Goal: Navigation & Orientation: Find specific page/section

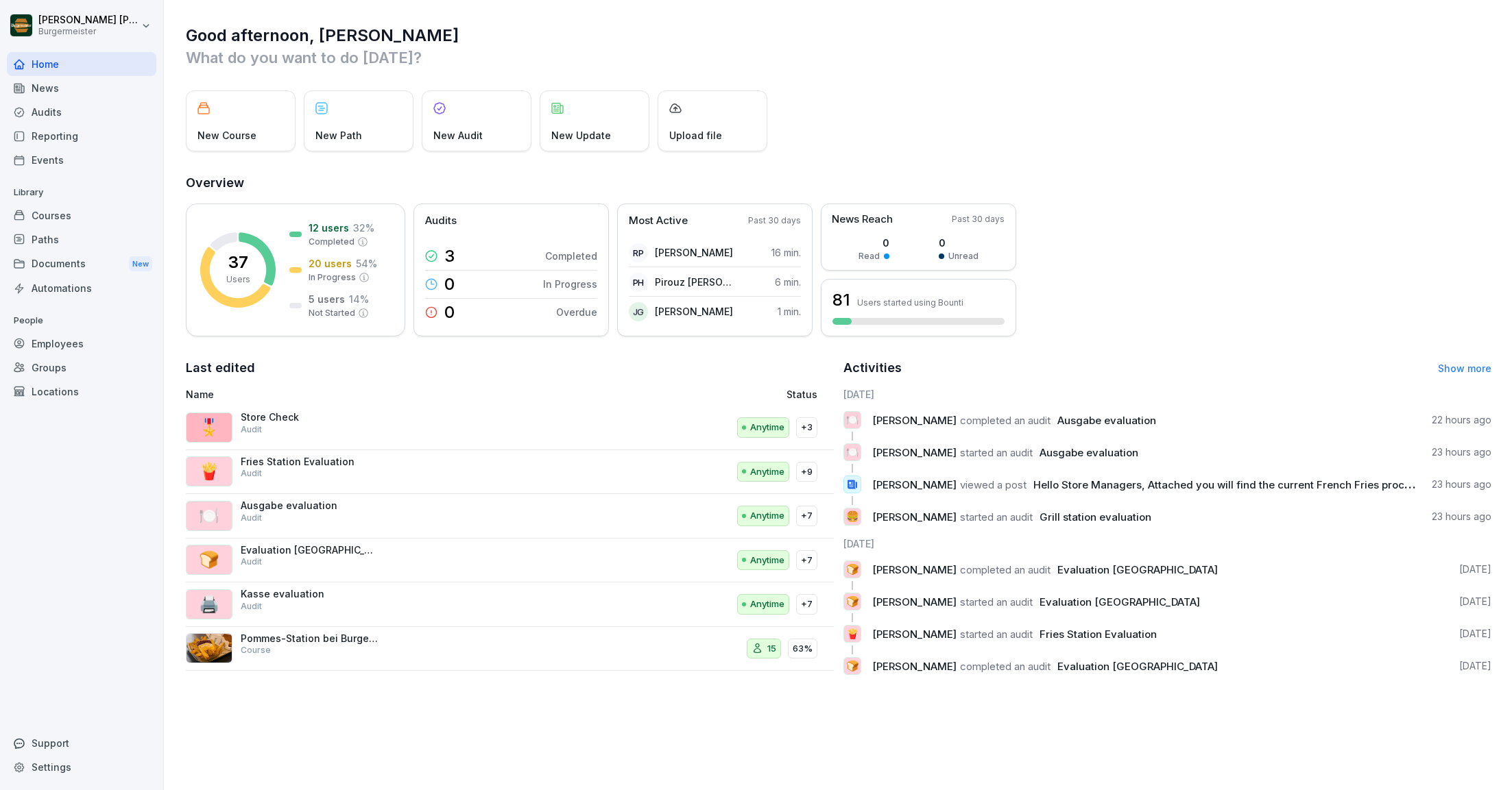
click at [47, 111] on div "Audits" at bounding box center [82, 111] width 149 height 24
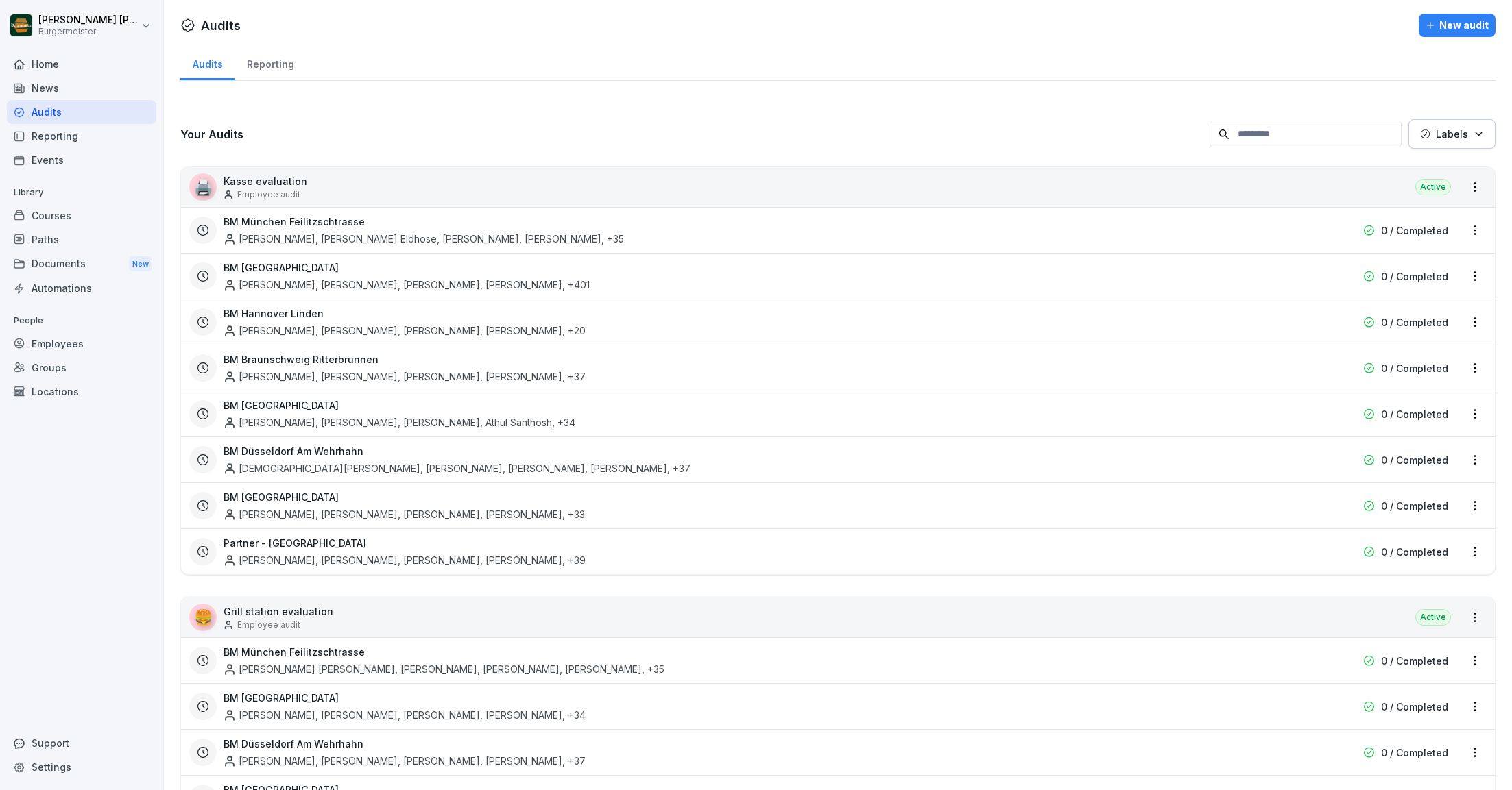
scroll to position [56, 0]
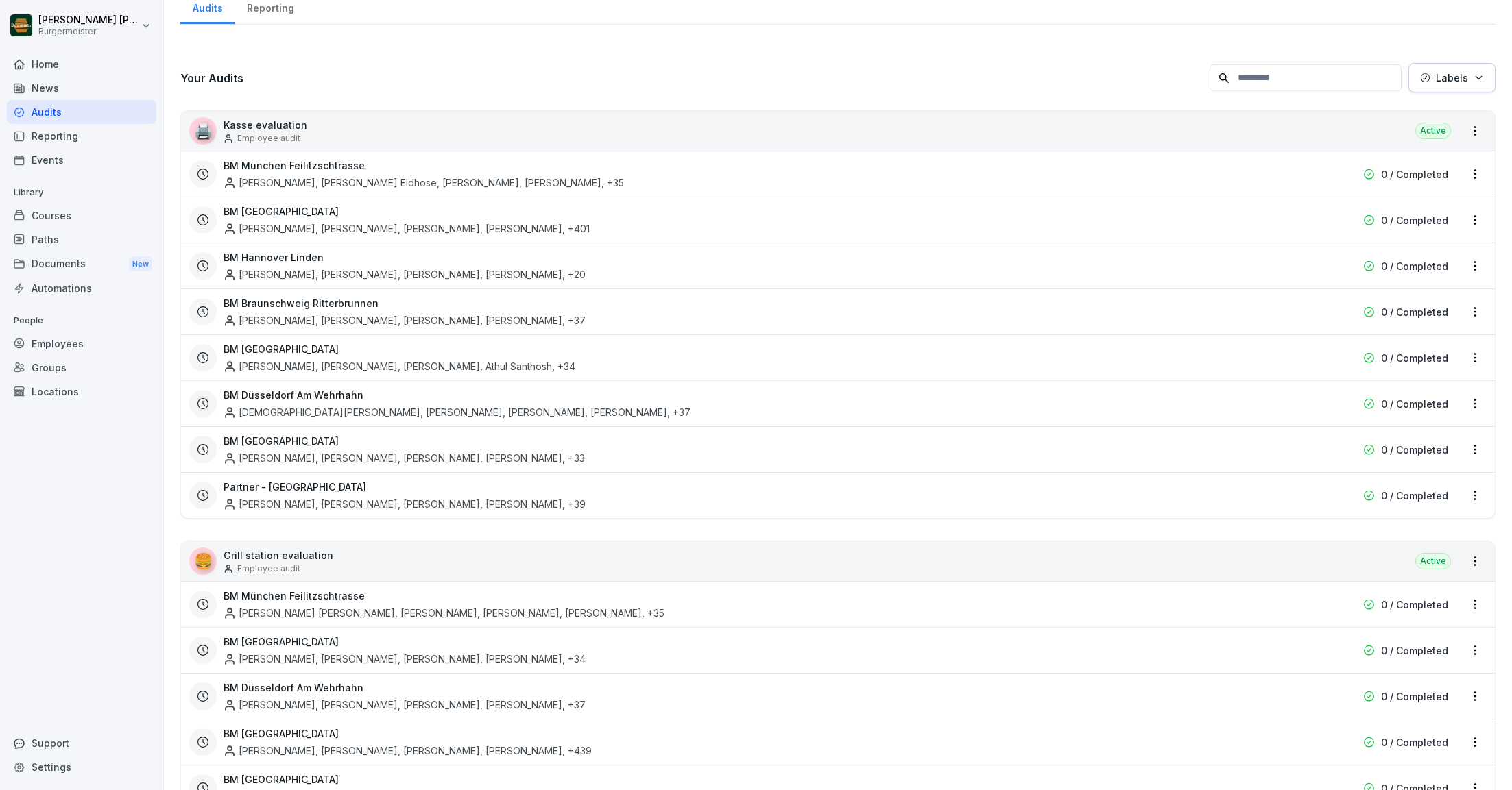
click at [335, 165] on h3 "BM München Feilitzschtrasse" at bounding box center [294, 165] width 141 height 14
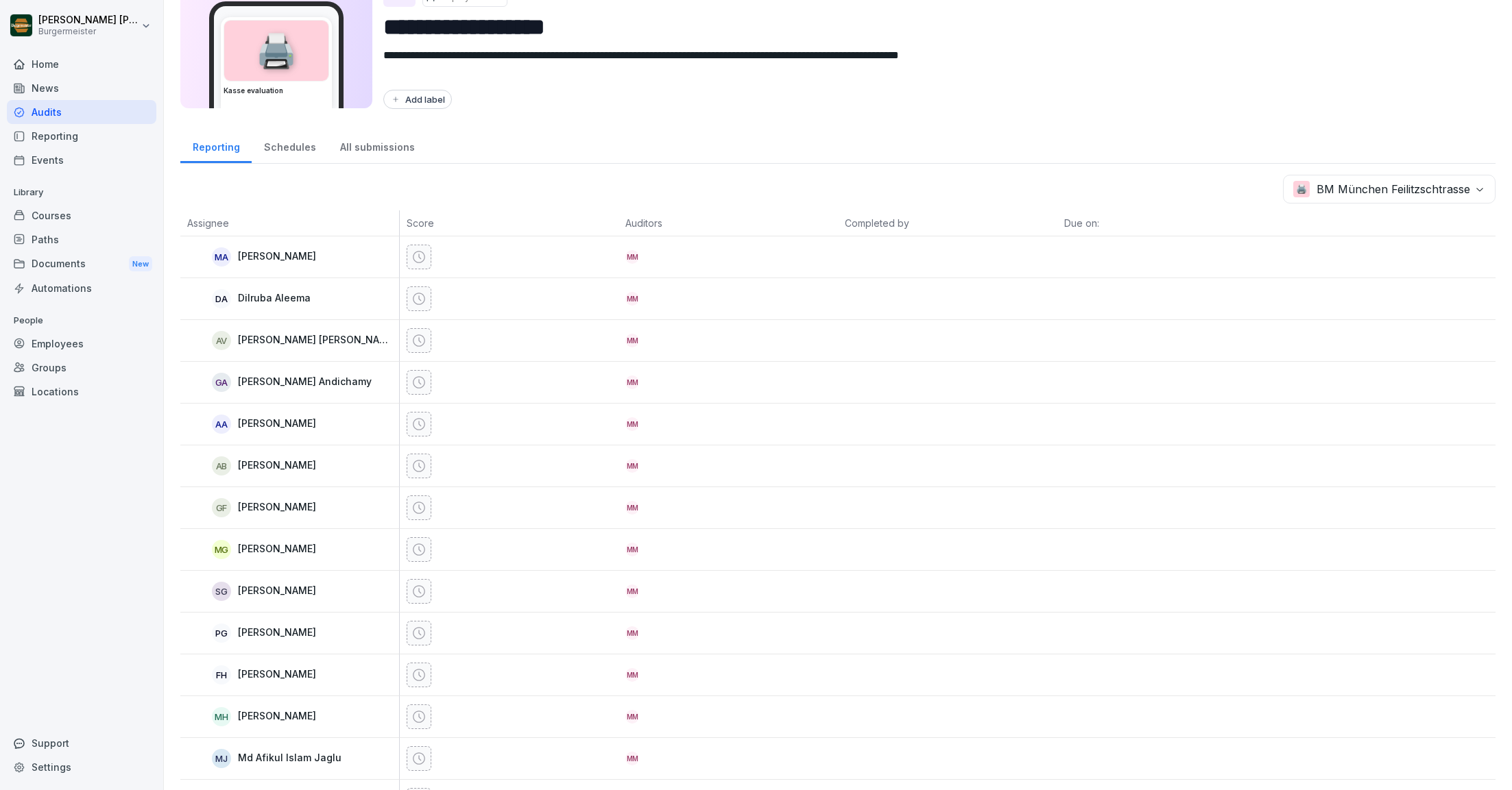
click at [92, 119] on div "Audits" at bounding box center [82, 111] width 149 height 24
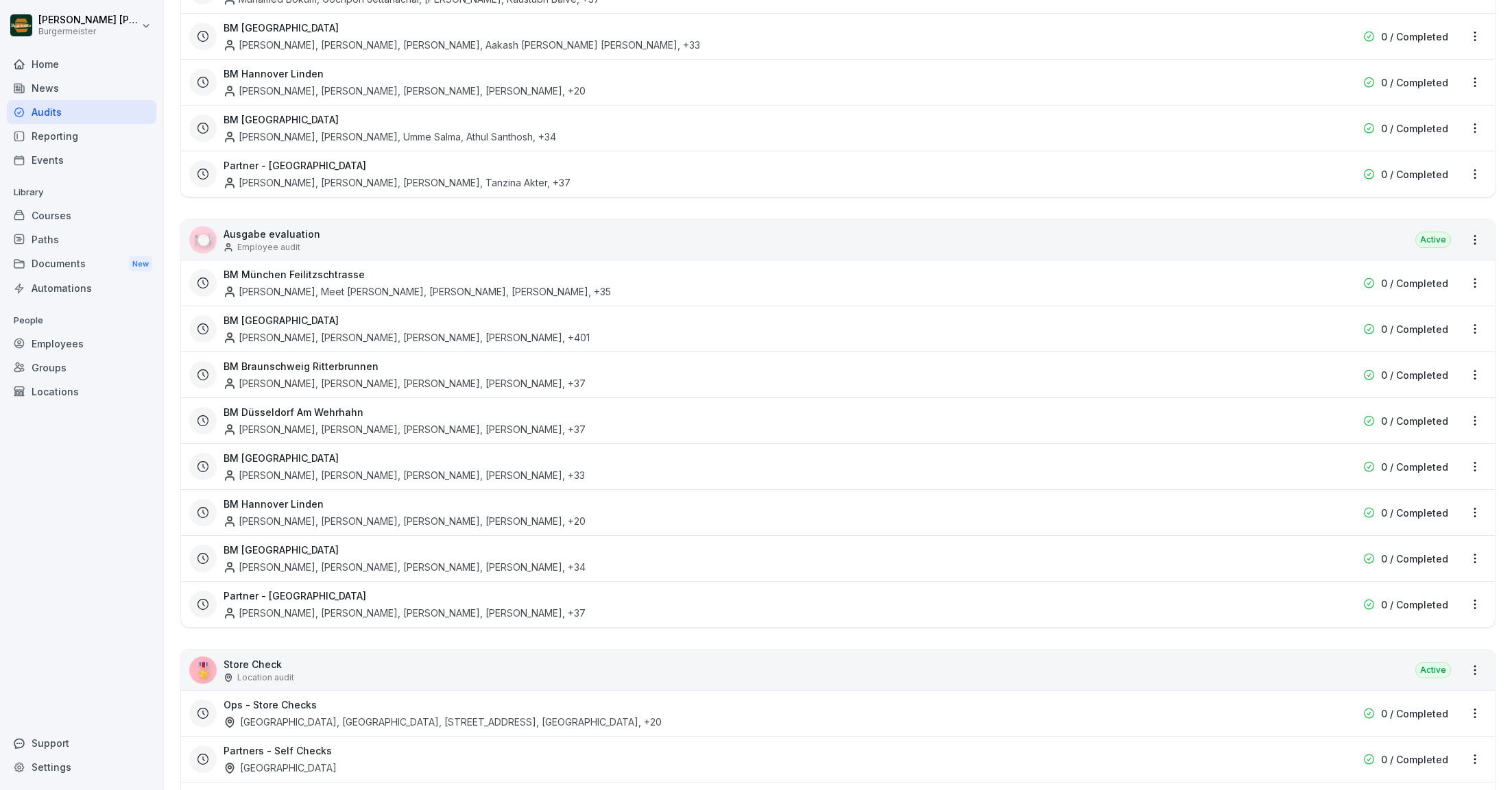
scroll to position [2237, 0]
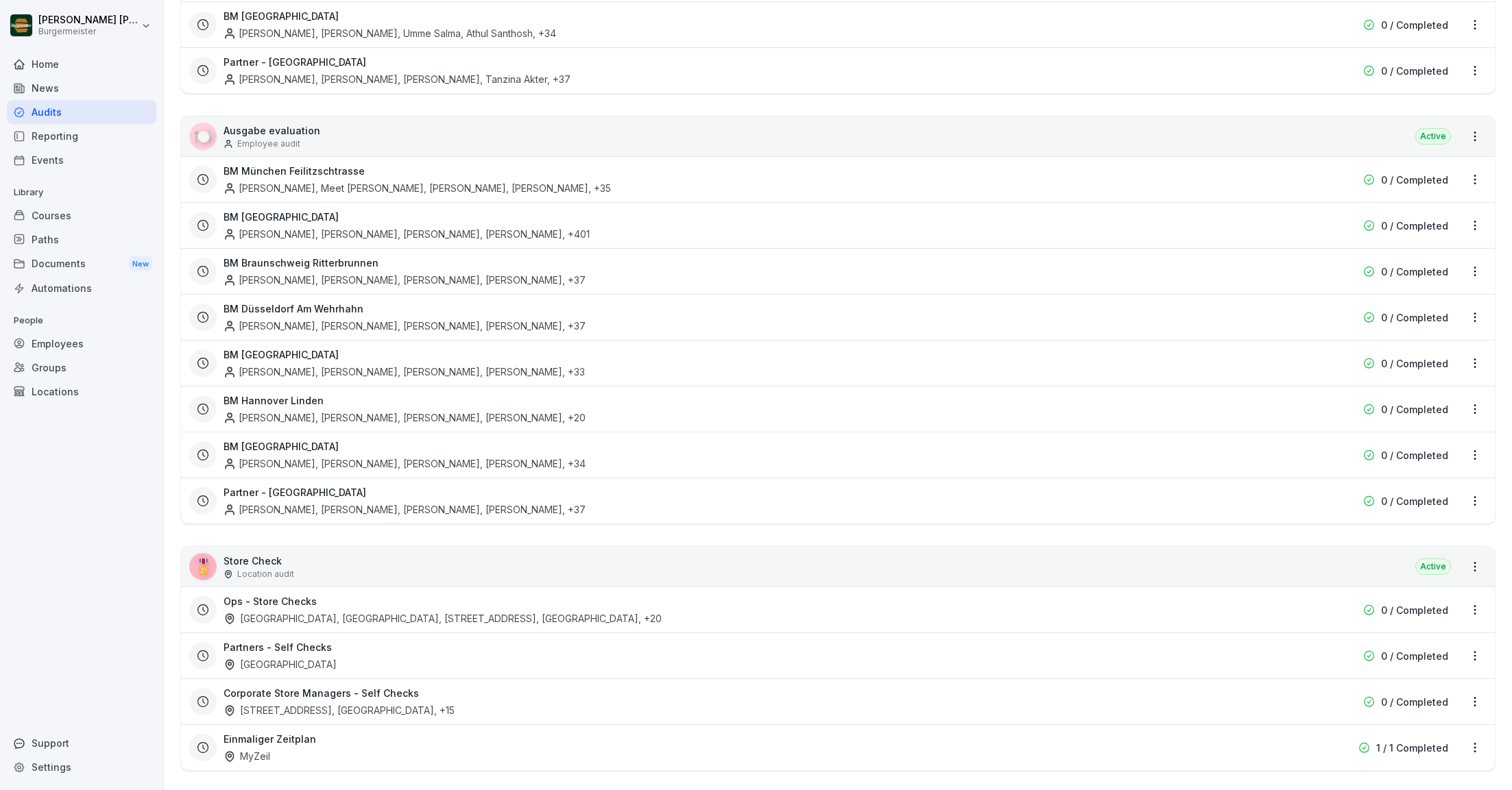
click at [378, 686] on h3 "Corporate Store Managers - Self Checks" at bounding box center [321, 693] width 196 height 14
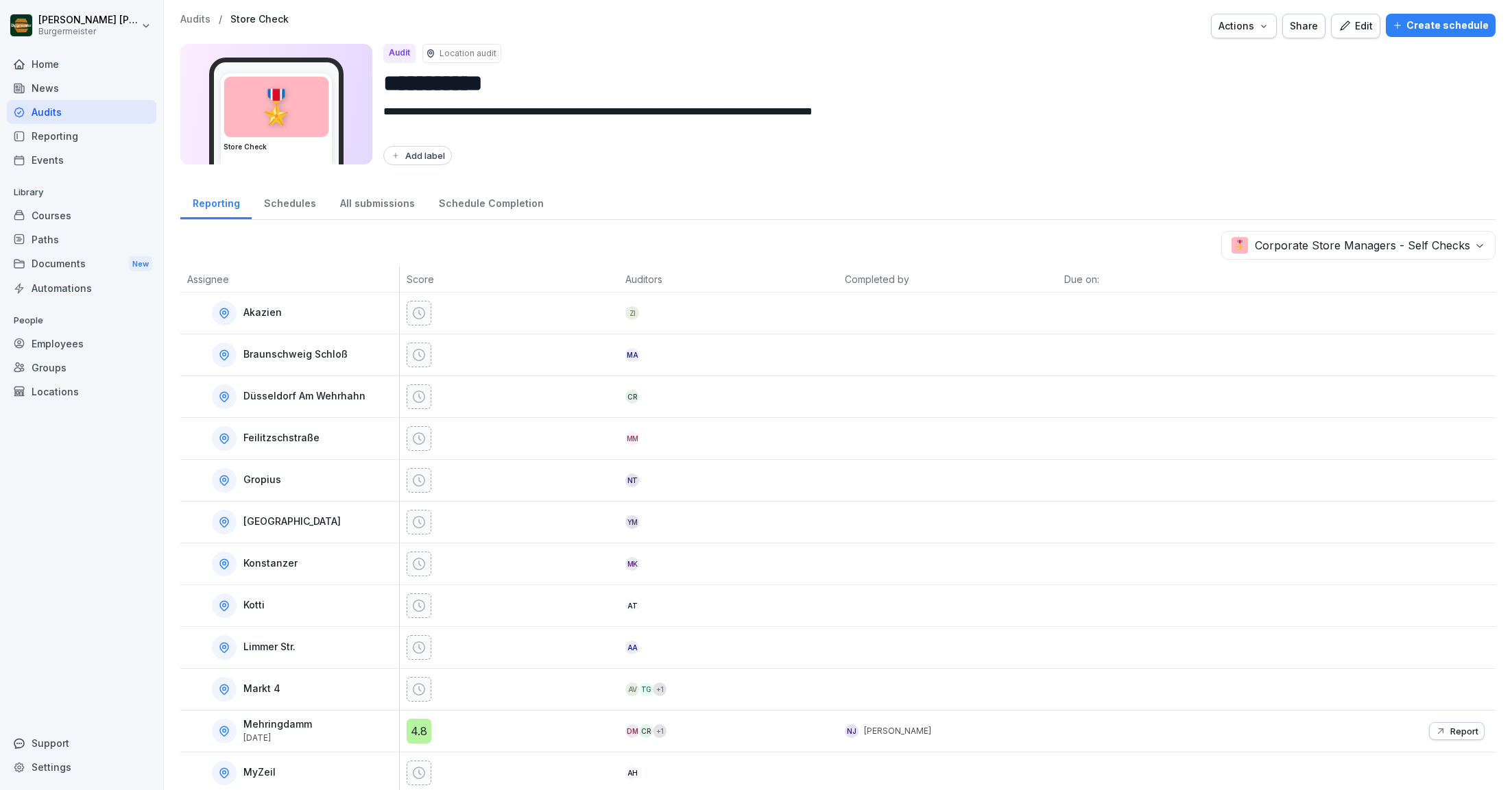
click at [192, 17] on p "Audits" at bounding box center [195, 19] width 30 height 11
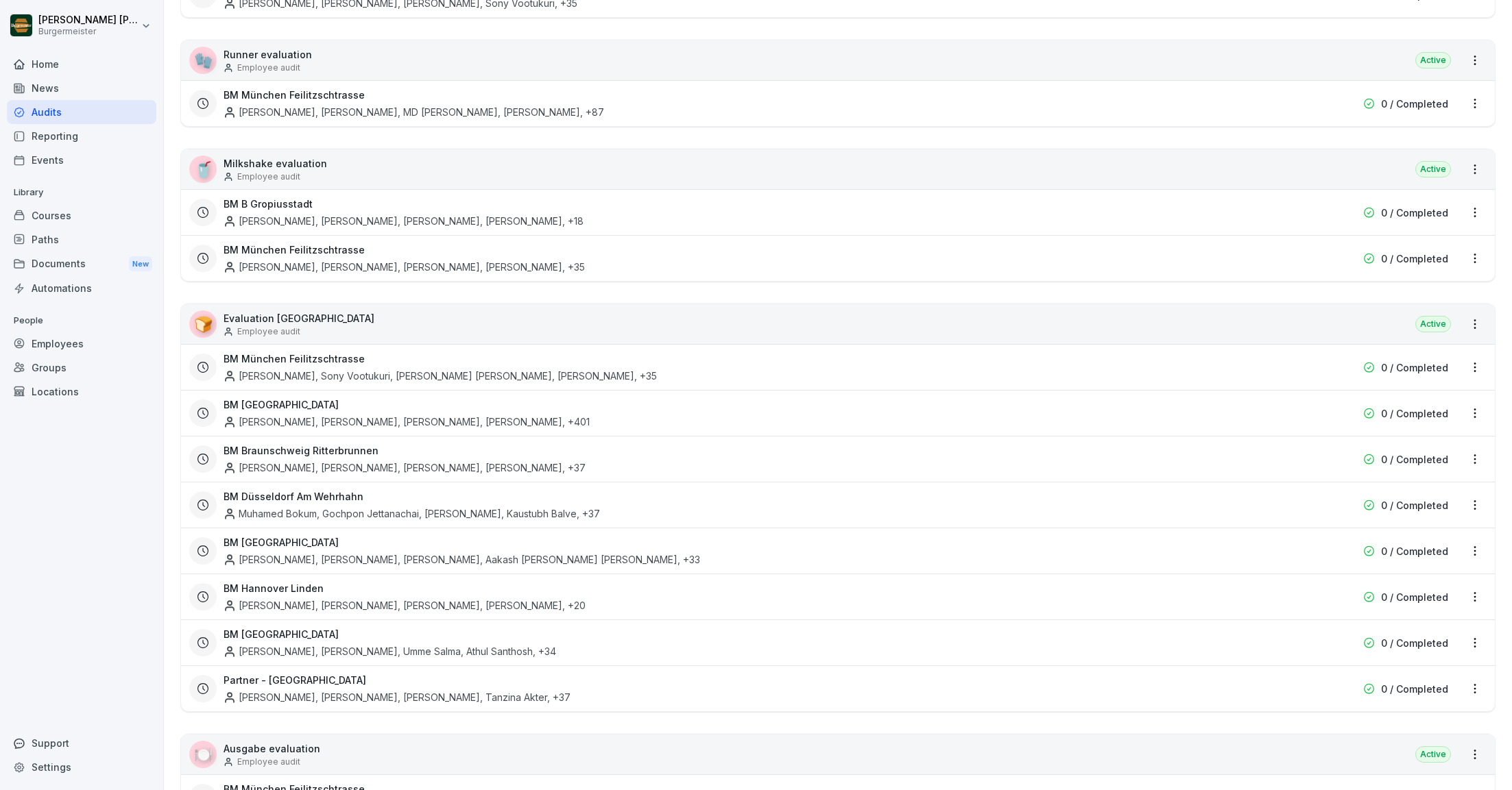
scroll to position [2237, 0]
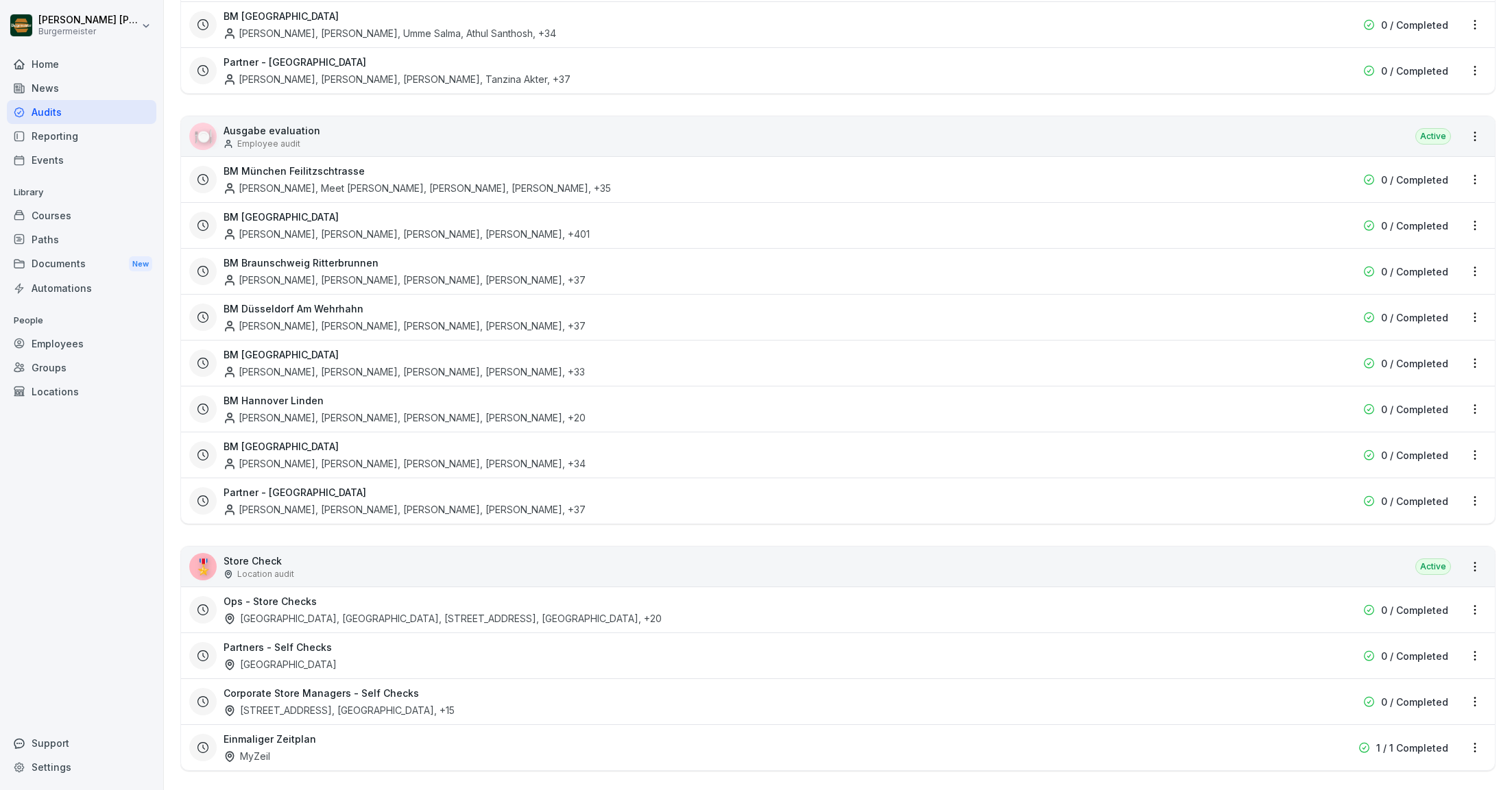
click at [320, 612] on div "[GEOGRAPHIC_DATA], [GEOGRAPHIC_DATA], [STREET_ADDRESS], [GEOGRAPHIC_DATA] , +20" at bounding box center [443, 619] width 438 height 14
